Goal: Information Seeking & Learning: Learn about a topic

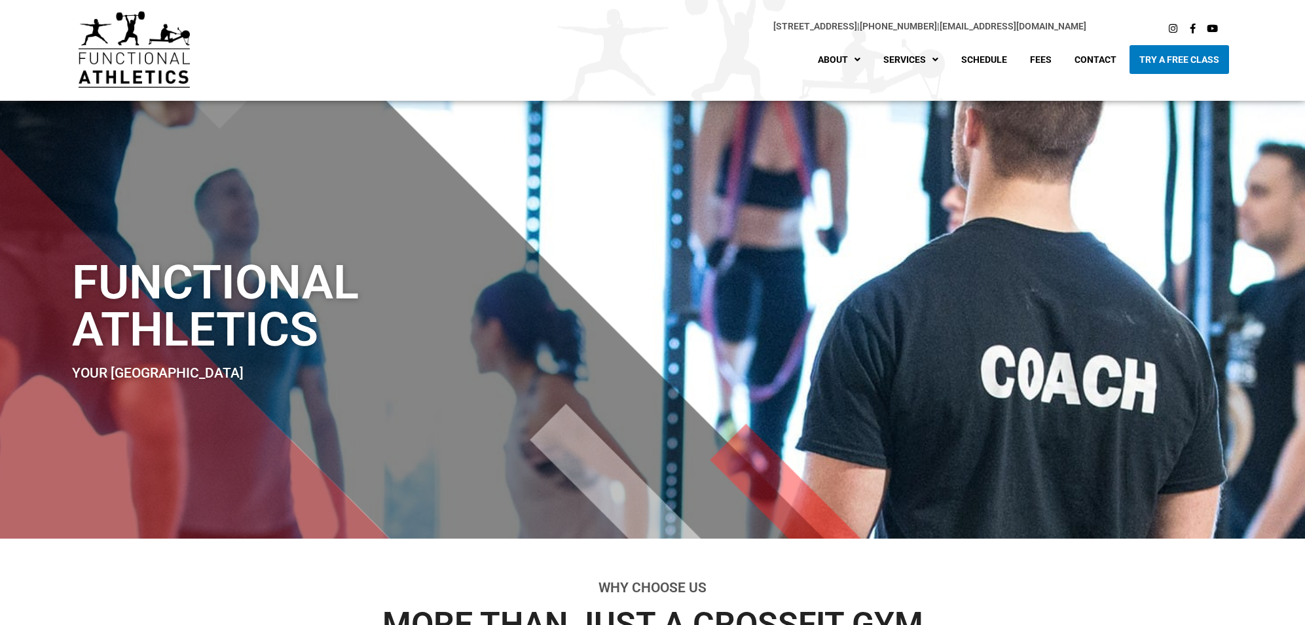
scroll to position [17, 0]
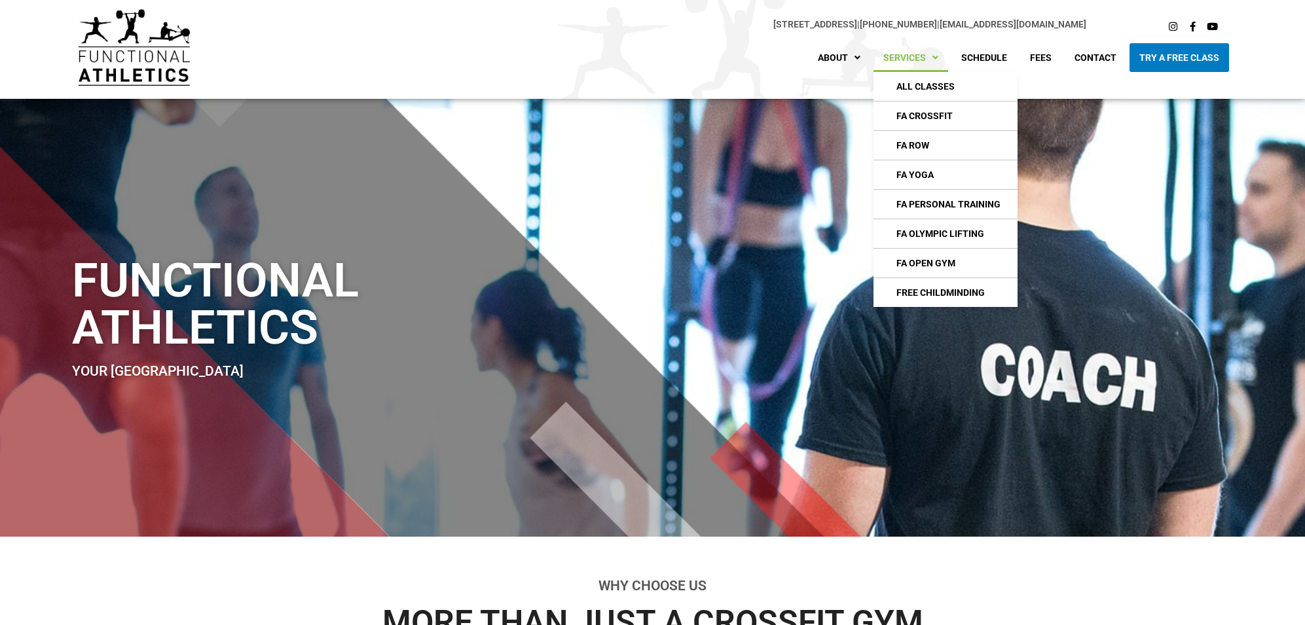
click at [912, 50] on link "Services" at bounding box center [910, 57] width 75 height 29
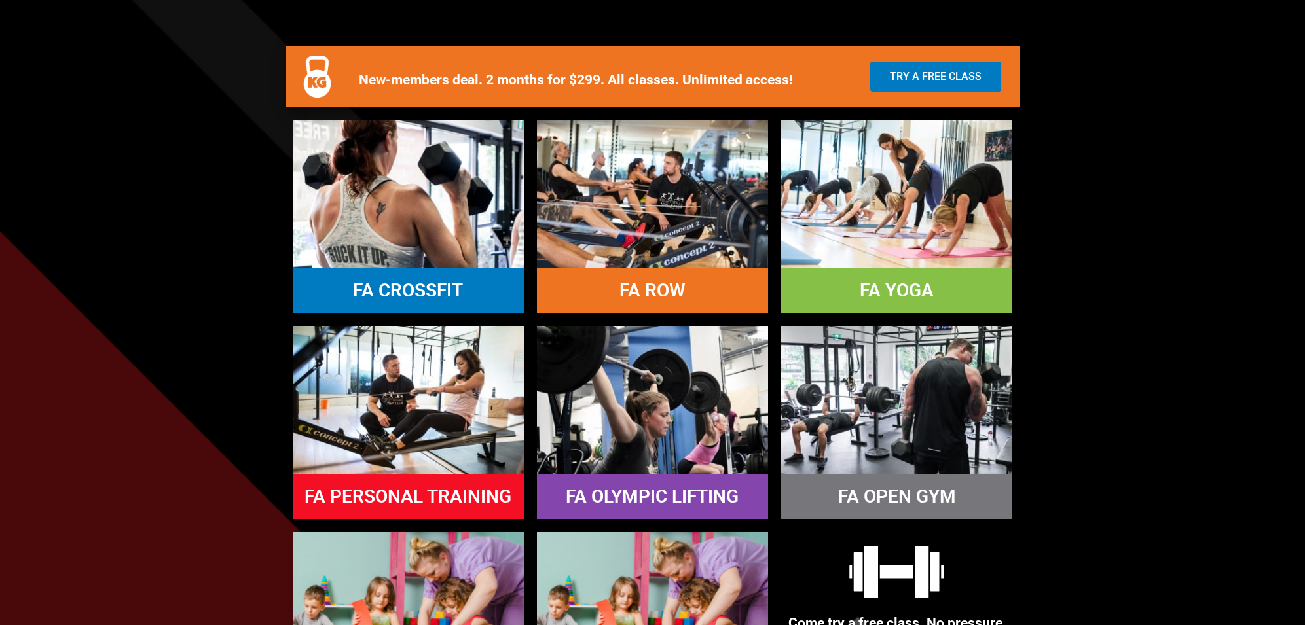
scroll to position [740, 0]
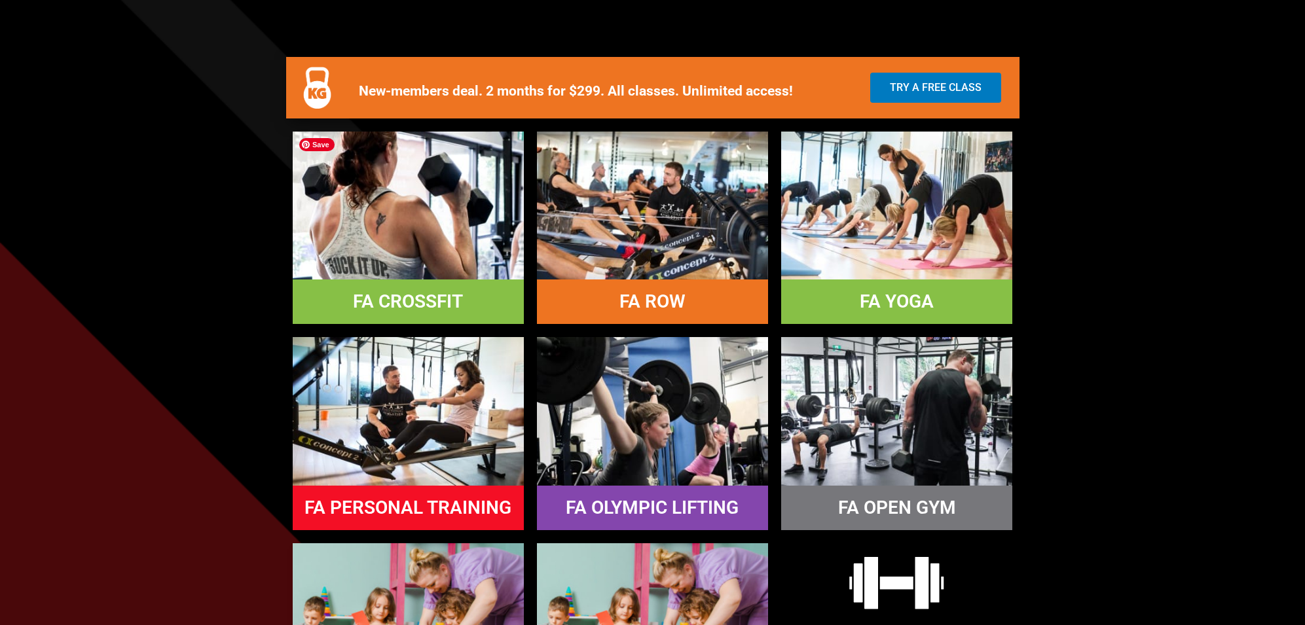
click at [422, 160] on img at bounding box center [408, 206] width 231 height 148
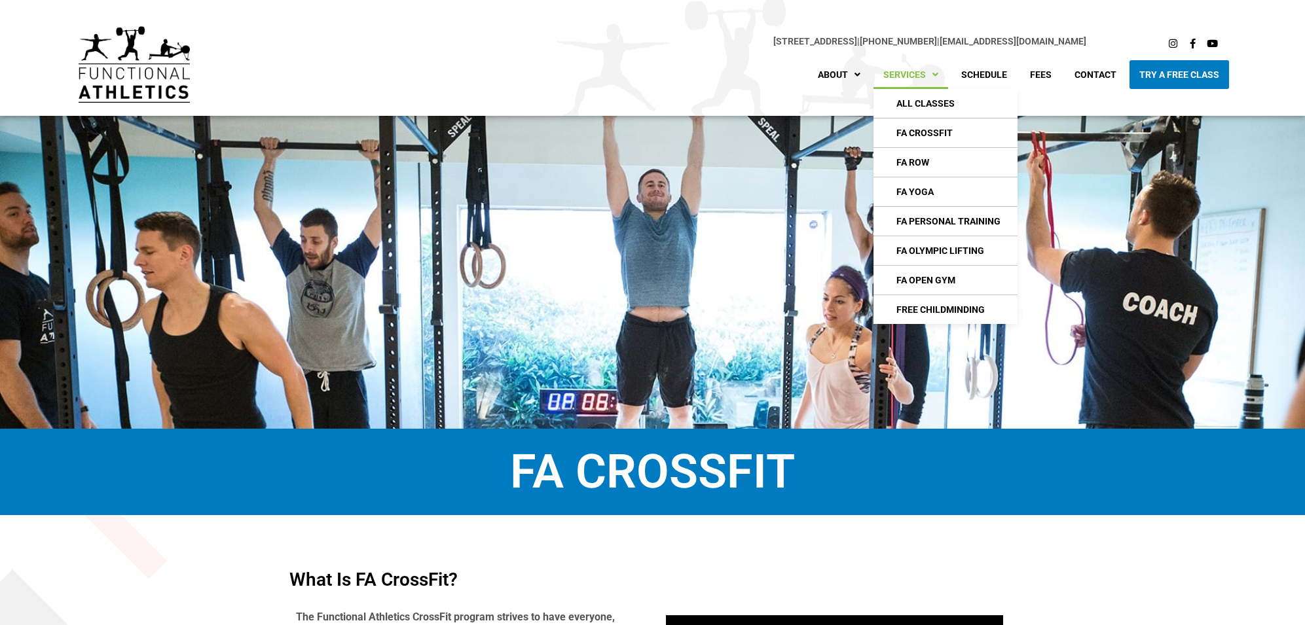
click at [911, 70] on link "Services" at bounding box center [910, 74] width 75 height 29
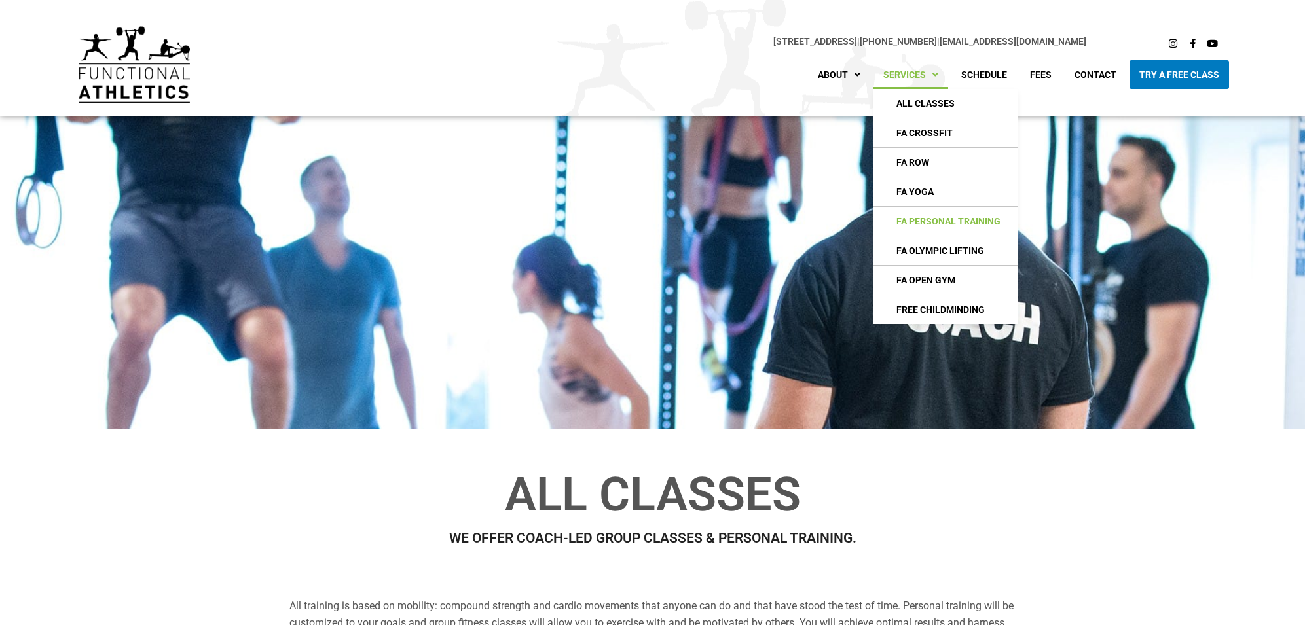
click at [933, 220] on link "FA Personal Training" at bounding box center [945, 221] width 144 height 29
